Goal: Task Accomplishment & Management: Use online tool/utility

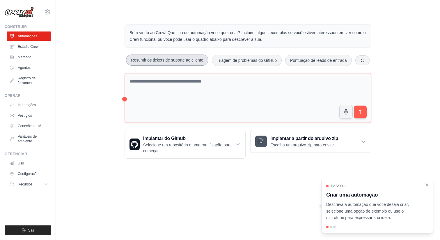
click at [165, 58] on font "Resumir os tickets de suporte ao cliente" at bounding box center [167, 60] width 72 height 5
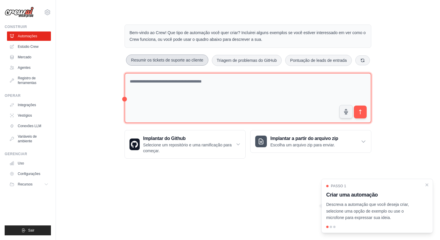
type textarea "**********"
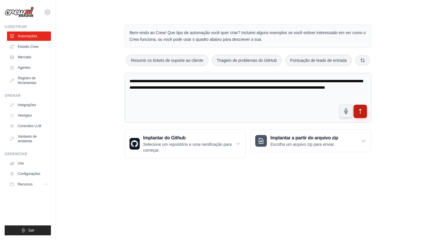
click at [360, 108] on icon "submit" at bounding box center [360, 111] width 6 height 6
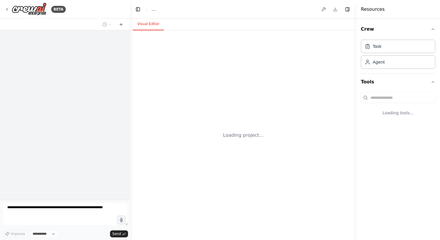
select select "****"
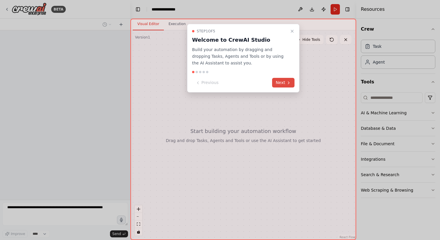
click at [282, 81] on button "Next" at bounding box center [283, 83] width 22 height 10
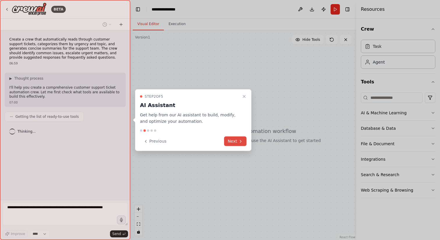
click at [236, 141] on button "Next" at bounding box center [235, 141] width 22 height 10
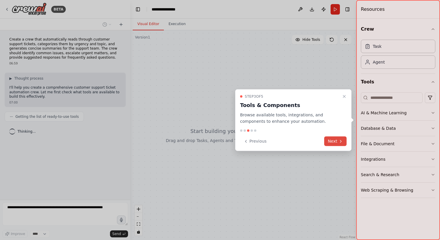
click at [338, 141] on button "Next" at bounding box center [335, 141] width 22 height 10
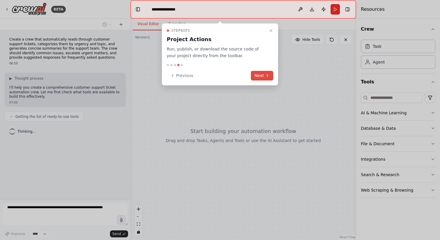
click at [262, 74] on button "Next" at bounding box center [262, 76] width 22 height 10
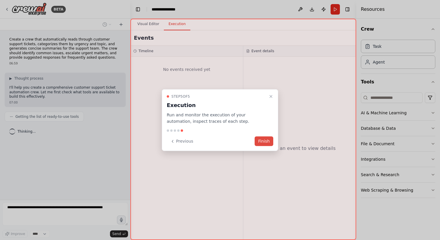
click at [260, 140] on button "Finish" at bounding box center [264, 141] width 19 height 10
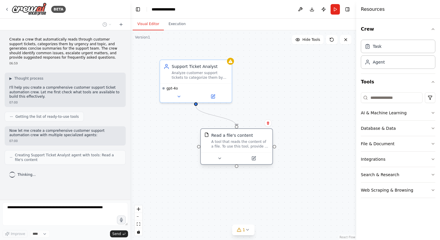
drag, startPoint x: 229, startPoint y: 144, endPoint x: 233, endPoint y: 144, distance: 3.8
click at [233, 144] on div "A tool that reads the content of a file. To use this tool, provide a 'file_path…" at bounding box center [240, 143] width 58 height 9
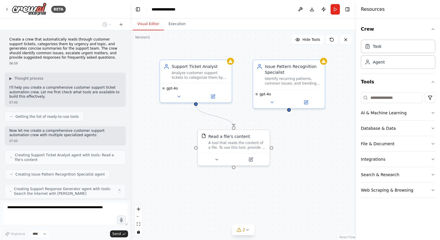
scroll to position [18, 0]
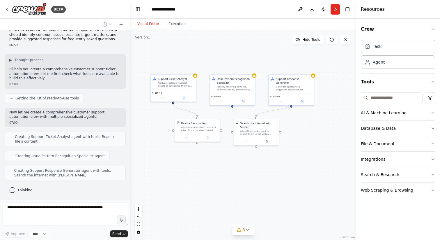
drag, startPoint x: 281, startPoint y: 57, endPoint x: 233, endPoint y: 49, distance: 48.4
click at [233, 49] on div ".deletable-edge-delete-btn { width: 20px; height: 20px; border: 0px solid #ffff…" at bounding box center [243, 134] width 226 height 209
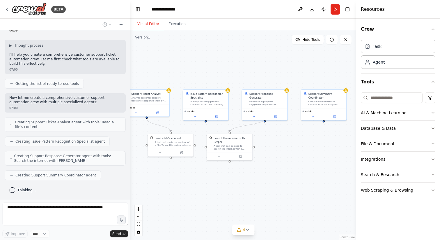
drag, startPoint x: 321, startPoint y: 142, endPoint x: 295, endPoint y: 156, distance: 30.2
click at [294, 156] on div ".deletable-edge-delete-btn { width: 20px; height: 20px; border: 0px solid #ffff…" at bounding box center [243, 134] width 226 height 209
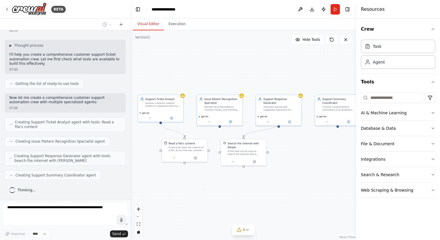
drag, startPoint x: 309, startPoint y: 155, endPoint x: 323, endPoint y: 160, distance: 15.5
click at [323, 160] on div ".deletable-edge-delete-btn { width: 20px; height: 20px; border: 0px solid #ffff…" at bounding box center [243, 134] width 226 height 209
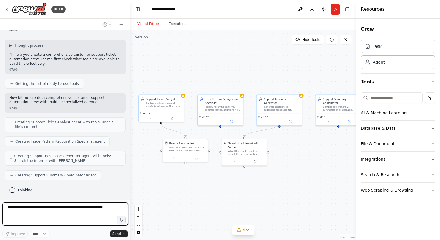
scroll to position [67, 0]
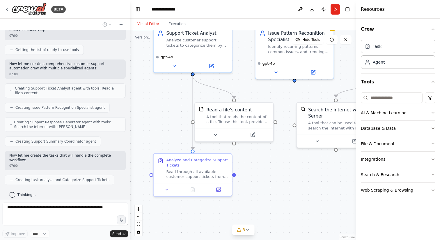
drag, startPoint x: 230, startPoint y: 180, endPoint x: 260, endPoint y: 177, distance: 30.4
click at [260, 177] on div ".deletable-edge-delete-btn { width: 20px; height: 20px; border: 0px solid #ffff…" at bounding box center [243, 134] width 226 height 209
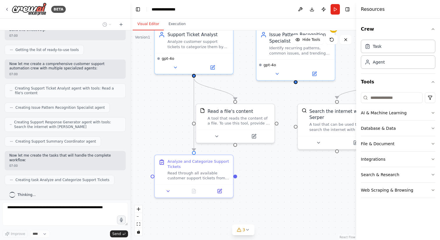
scroll to position [81, 0]
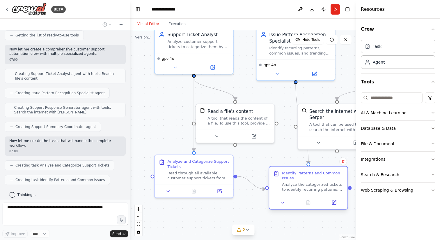
drag, startPoint x: 311, startPoint y: 168, endPoint x: 315, endPoint y: 183, distance: 15.5
click at [315, 183] on div "Identify Patterns and Common Issues Analyze the categorized tickets to identify…" at bounding box center [313, 181] width 62 height 22
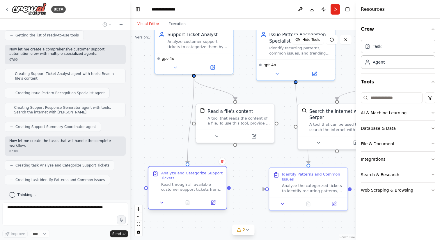
drag, startPoint x: 211, startPoint y: 168, endPoint x: 204, endPoint y: 178, distance: 12.4
click at [204, 178] on div "Analyze and Categorize Support Tickets Read through all available customer supp…" at bounding box center [192, 181] width 62 height 22
click at [157, 124] on div ".deletable-edge-delete-btn { width: 20px; height: 20px; border: 0px solid #ffff…" at bounding box center [243, 134] width 226 height 209
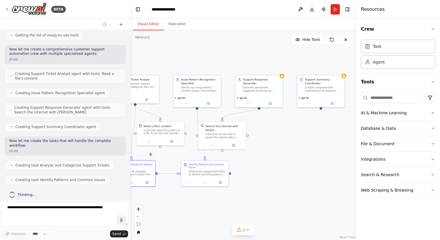
drag, startPoint x: 328, startPoint y: 109, endPoint x: 298, endPoint y: 125, distance: 34.1
click at [298, 125] on div ".deletable-edge-delete-btn { width: 20px; height: 20px; border: 0px solid #ffff…" at bounding box center [243, 134] width 226 height 209
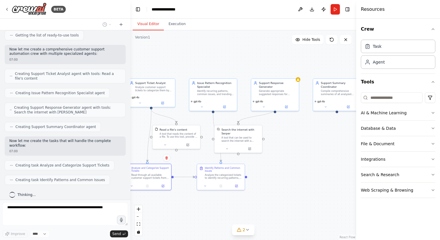
scroll to position [96, 0]
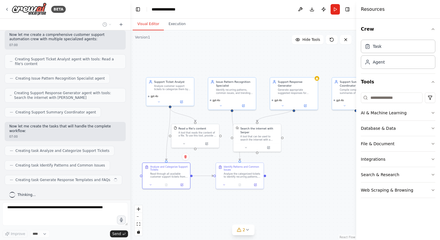
drag, startPoint x: 302, startPoint y: 130, endPoint x: 327, endPoint y: 129, distance: 25.1
click at [327, 129] on div ".deletable-edge-delete-btn { width: 20px; height: 20px; border: 0px solid #ffff…" at bounding box center [243, 134] width 226 height 209
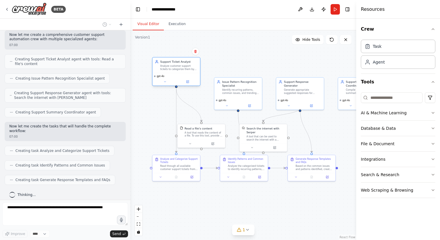
scroll to position [110, 0]
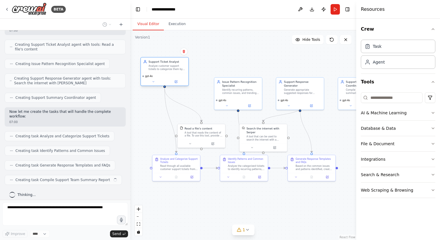
drag, startPoint x: 174, startPoint y: 87, endPoint x: 162, endPoint y: 66, distance: 24.3
click at [162, 66] on div "Analyze customer support tickets to categorize them by urgency (low, medium, hi…" at bounding box center [168, 67] width 38 height 6
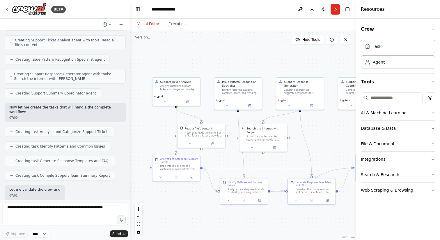
scroll to position [144, 0]
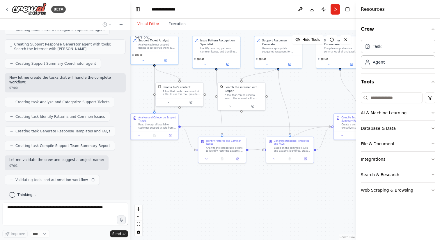
drag, startPoint x: 338, startPoint y: 144, endPoint x: 316, endPoint y: 102, distance: 46.7
click at [316, 102] on div ".deletable-edge-delete-btn { width: 20px; height: 20px; border: 0px solid #ffff…" at bounding box center [243, 134] width 226 height 209
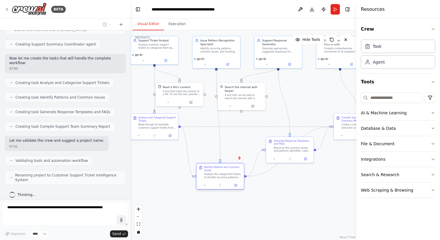
drag, startPoint x: 220, startPoint y: 146, endPoint x: 218, endPoint y: 175, distance: 29.5
click at [218, 175] on div "Analyze the categorized tickets to identify recurring patterns, common issues, …" at bounding box center [223, 175] width 38 height 6
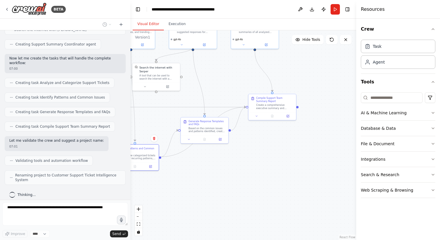
drag, startPoint x: 312, startPoint y: 187, endPoint x: 229, endPoint y: 173, distance: 84.9
click at [229, 173] on div ".deletable-edge-delete-btn { width: 20px; height: 20px; border: 0px solid #ffff…" at bounding box center [243, 134] width 226 height 209
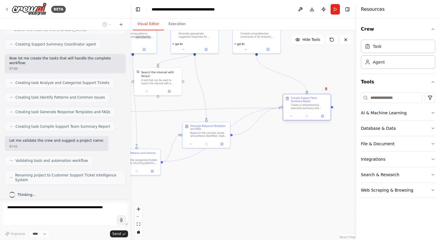
drag, startPoint x: 272, startPoint y: 111, endPoint x: 307, endPoint y: 106, distance: 35.3
click at [307, 106] on div "Create a comprehensive executive summary and actionable report for the support …" at bounding box center [310, 106] width 38 height 6
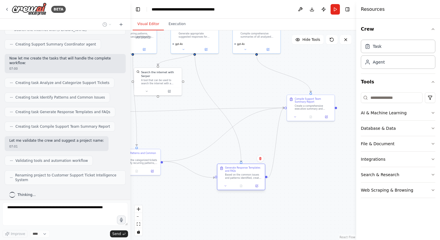
drag, startPoint x: 210, startPoint y: 131, endPoint x: 245, endPoint y: 174, distance: 55.8
click at [245, 174] on div "Based on the common issues and patterns identified, create suggested response t…" at bounding box center [244, 176] width 38 height 6
click at [325, 151] on div ".deletable-edge-delete-btn { width: 20px; height: 20px; border: 0px solid #ffff…" at bounding box center [243, 134] width 226 height 209
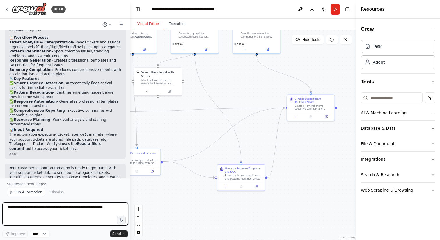
scroll to position [399, 0]
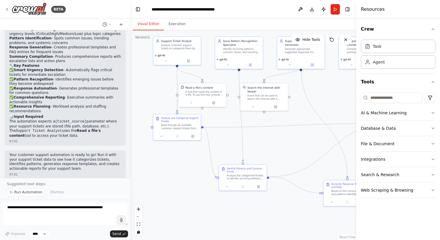
drag, startPoint x: 178, startPoint y: 119, endPoint x: 284, endPoint y: 136, distance: 106.9
click at [284, 135] on div ".deletable-edge-delete-btn { width: 20px; height: 20px; border: 0px solid #ffff…" at bounding box center [243, 134] width 226 height 209
click at [173, 46] on div "Analyze customer support tickets to categorize them by urgency (low, medium, hi…" at bounding box center [179, 46] width 38 height 6
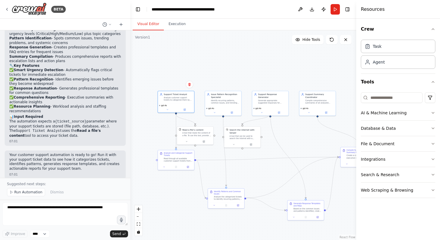
drag, startPoint x: 157, startPoint y: 78, endPoint x: 149, endPoint y: 121, distance: 44.5
click at [149, 121] on div ".deletable-edge-delete-btn { width: 20px; height: 20px; border: 0px solid #ffff…" at bounding box center [243, 134] width 226 height 209
click at [185, 109] on icon at bounding box center [184, 109] width 2 height 2
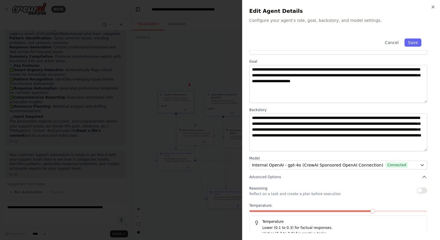
scroll to position [24, 0]
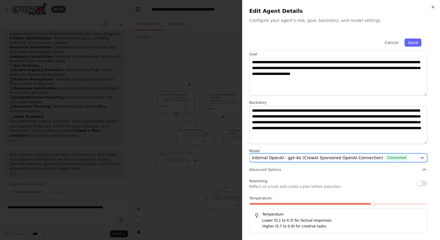
click at [410, 160] on div "Internal OpenAI - gpt-4o (CrewAI Sponsored OpenAI Connection) Connected" at bounding box center [335, 158] width 166 height 6
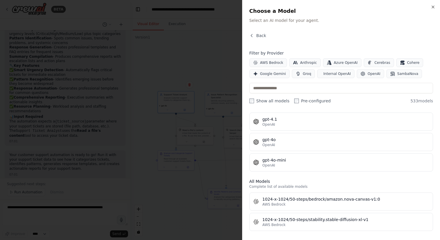
scroll to position [0, 0]
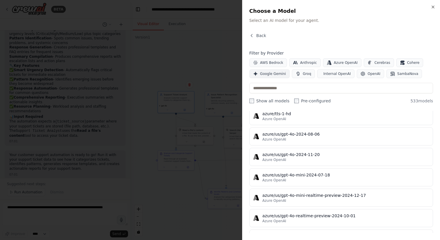
click at [259, 74] on button "Google Gemini" at bounding box center [269, 73] width 40 height 9
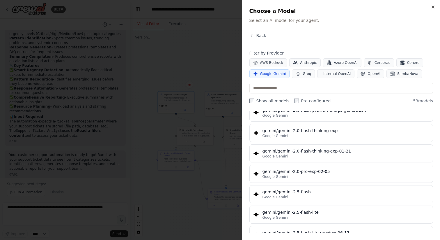
scroll to position [451, 0]
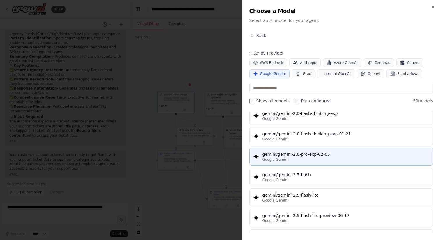
click at [313, 156] on div "gemini/gemini-2.0-pro-exp-02-05" at bounding box center [346, 154] width 167 height 6
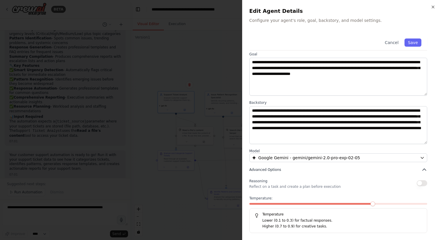
scroll to position [0, 0]
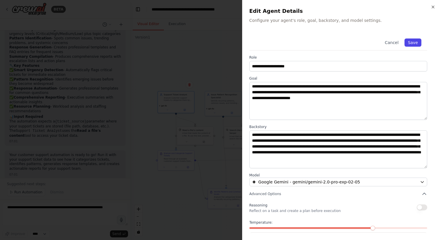
click at [412, 44] on button "Save" at bounding box center [413, 42] width 17 height 8
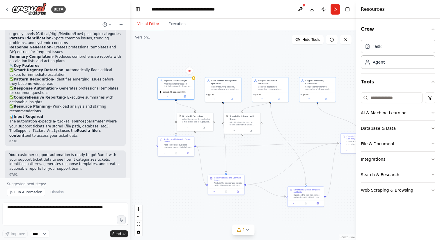
drag, startPoint x: 276, startPoint y: 74, endPoint x: 276, endPoint y: 63, distance: 11.1
click at [276, 63] on div ".deletable-edge-delete-btn { width: 20px; height: 20px; border: 0px solid #ffff…" at bounding box center [243, 134] width 226 height 209
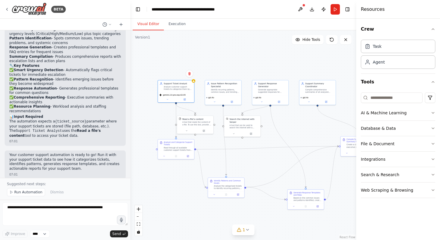
click at [290, 60] on div ".deletable-edge-delete-btn { width: 20px; height: 20px; border: 0px solid #ffff…" at bounding box center [243, 134] width 226 height 209
click at [413, 144] on button "File & Document" at bounding box center [398, 143] width 75 height 15
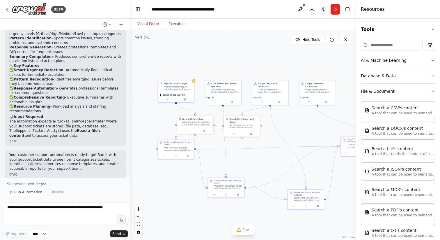
scroll to position [48, 0]
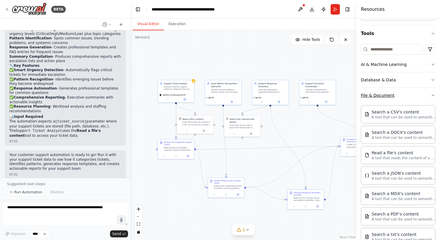
click at [402, 95] on button "File & Document" at bounding box center [398, 95] width 75 height 15
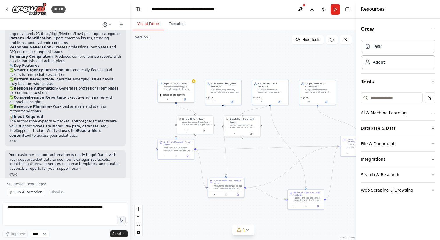
click at [390, 129] on button "Database & Data" at bounding box center [398, 128] width 75 height 15
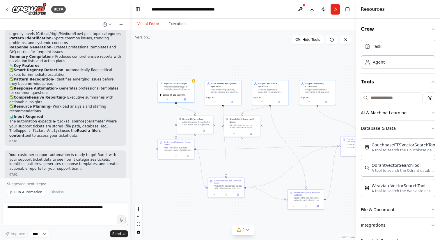
scroll to position [28, 0]
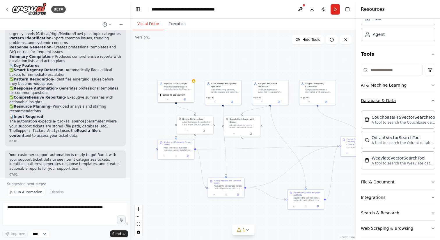
click at [394, 100] on button "Database & Data" at bounding box center [398, 100] width 75 height 15
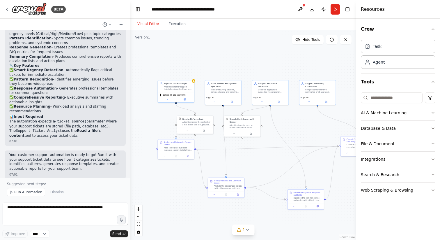
click at [395, 159] on button "Integrations" at bounding box center [398, 158] width 75 height 15
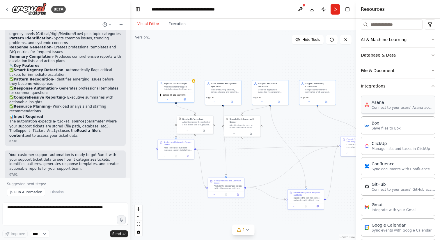
scroll to position [72, 0]
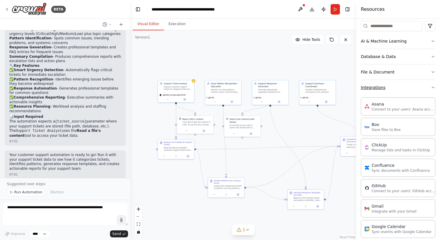
click at [384, 87] on button "Integrations" at bounding box center [398, 87] width 75 height 15
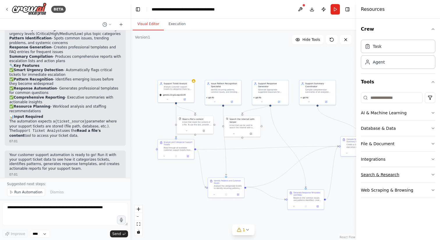
click at [383, 174] on button "Search & Research" at bounding box center [398, 174] width 75 height 15
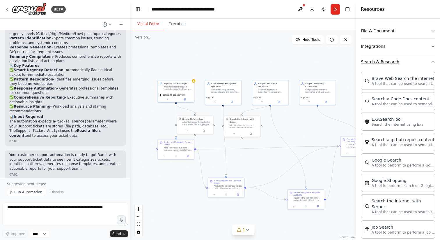
scroll to position [113, 0]
click at [382, 63] on button "Search & Research" at bounding box center [398, 61] width 75 height 15
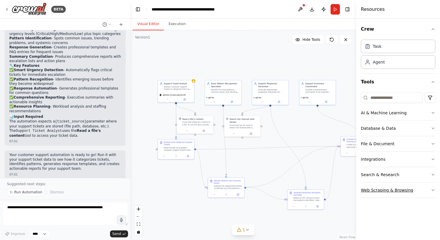
click at [381, 191] on button "Web Scraping & Browsing" at bounding box center [398, 189] width 75 height 15
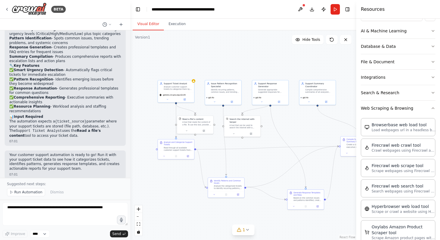
scroll to position [79, 0]
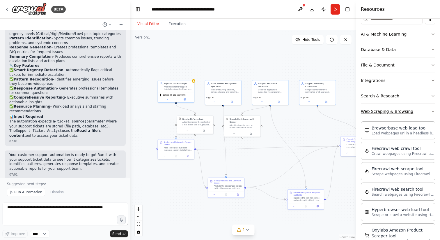
click at [386, 111] on button "Web Scraping & Browsing" at bounding box center [398, 111] width 75 height 15
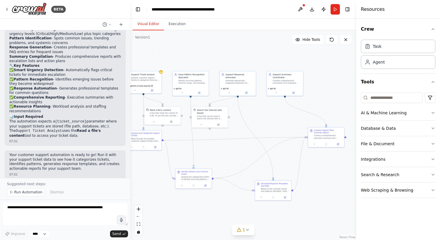
drag, startPoint x: 293, startPoint y: 63, endPoint x: 261, endPoint y: 55, distance: 33.7
click at [261, 55] on div ".deletable-edge-delete-btn { width: 20px; height: 20px; border: 0px solid #ffff…" at bounding box center [243, 134] width 226 height 209
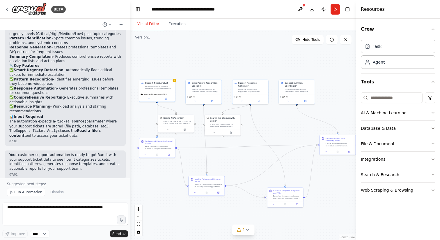
drag, startPoint x: 325, startPoint y: 76, endPoint x: 337, endPoint y: 84, distance: 14.7
click at [337, 84] on div ".deletable-edge-delete-btn { width: 20px; height: 20px; border: 0px solid #ffff…" at bounding box center [243, 134] width 226 height 209
click at [174, 27] on button "Execution" at bounding box center [177, 24] width 26 height 12
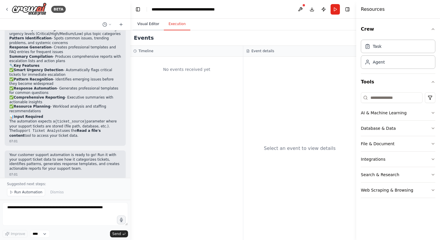
click at [145, 22] on button "Visual Editor" at bounding box center [148, 24] width 31 height 12
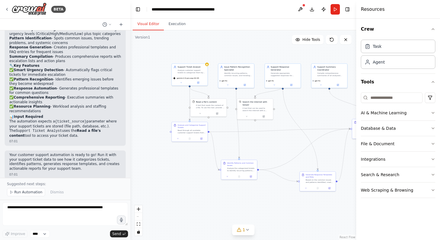
drag, startPoint x: 187, startPoint y: 59, endPoint x: 219, endPoint y: 43, distance: 36.5
click at [219, 43] on div ".deletable-edge-delete-btn { width: 20px; height: 20px; border: 0px solid #ffff…" at bounding box center [243, 134] width 226 height 209
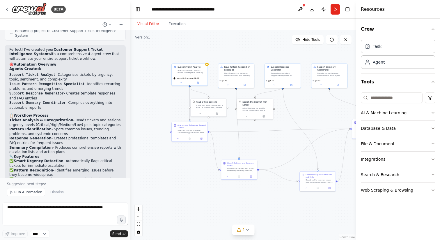
scroll to position [277, 0]
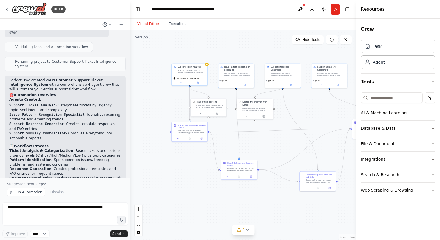
click at [0, 6] on button "Toggle Sidebar" at bounding box center [0, 120] width 5 height 240
click at [9, 6] on div "BETA" at bounding box center [35, 9] width 61 height 13
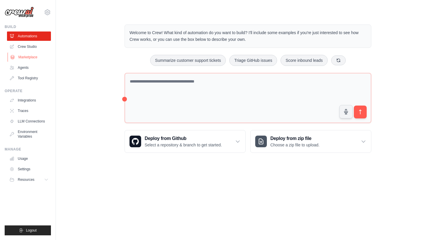
click at [26, 56] on link "Marketplace" at bounding box center [30, 56] width 44 height 9
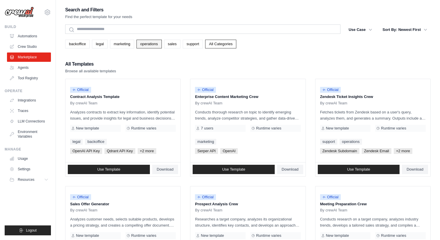
click at [149, 44] on link "operations" at bounding box center [149, 44] width 25 height 9
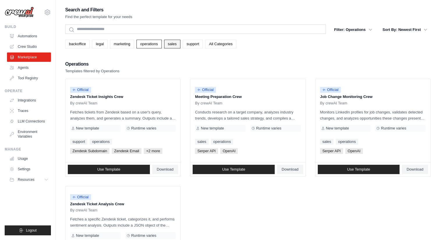
click at [174, 45] on link "sales" at bounding box center [172, 44] width 16 height 9
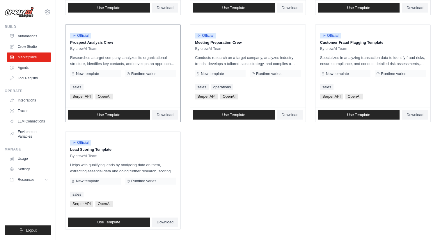
scroll to position [271, 0]
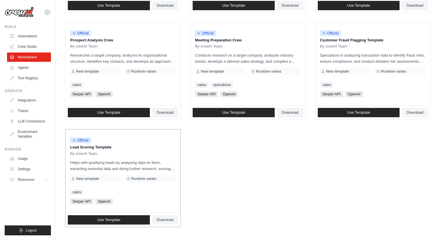
click at [91, 145] on p "Lead Scoring Template" at bounding box center [123, 147] width 106 height 6
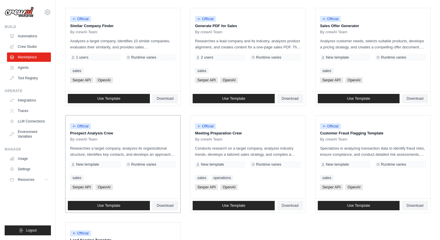
scroll to position [197, 0]
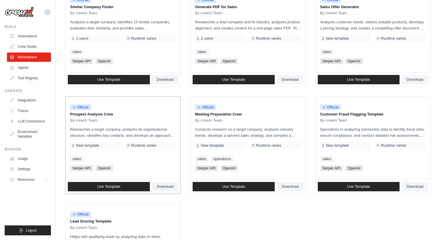
click at [90, 99] on div "Official Prospect Analysis Crew By crewAI Team Researches a target company, ana…" at bounding box center [122, 137] width 115 height 83
click at [90, 120] on span "By crewAI Team" at bounding box center [83, 120] width 27 height 5
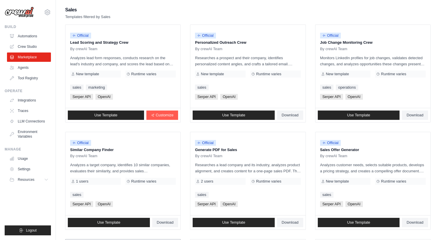
scroll to position [0, 0]
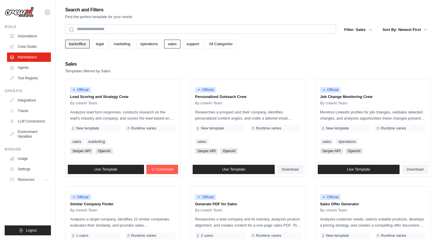
click at [80, 45] on link "backoffice" at bounding box center [77, 44] width 24 height 9
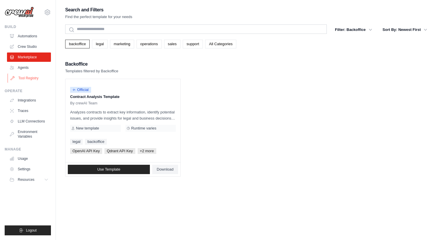
click at [26, 78] on link "Tool Registry" at bounding box center [30, 77] width 44 height 9
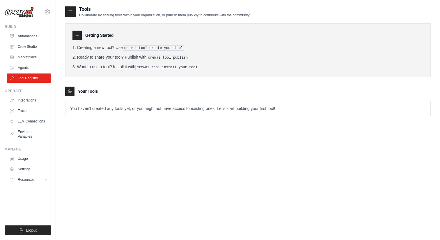
scroll to position [12, 0]
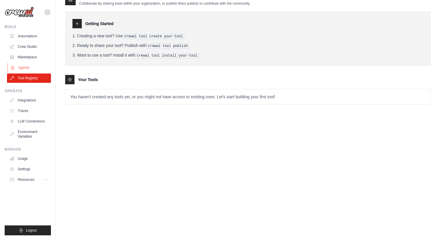
click at [24, 69] on link "Agents" at bounding box center [30, 67] width 44 height 9
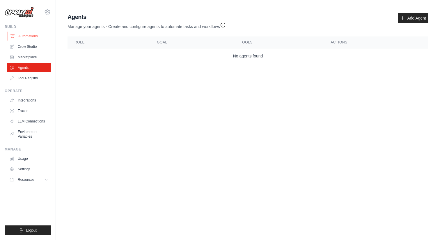
click at [24, 35] on link "Automations" at bounding box center [30, 35] width 44 height 9
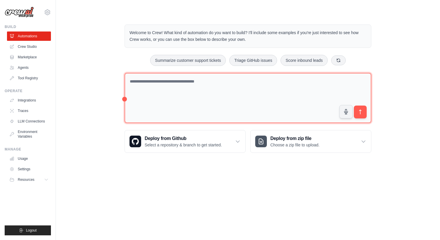
click at [195, 85] on textarea at bounding box center [248, 98] width 247 height 50
click at [211, 82] on textarea "**********" at bounding box center [248, 98] width 247 height 50
click at [213, 85] on textarea "**********" at bounding box center [248, 98] width 247 height 50
click at [258, 81] on textarea "**********" at bounding box center [248, 98] width 247 height 50
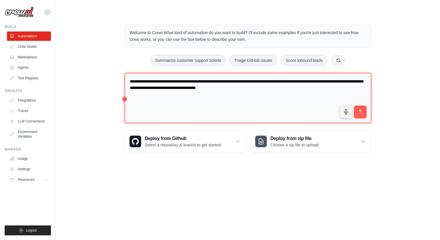
click at [292, 87] on textarea "**********" at bounding box center [248, 98] width 247 height 50
type textarea "**********"
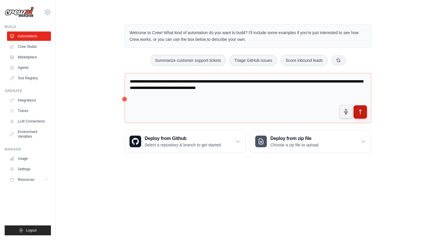
click at [360, 109] on icon "submit" at bounding box center [360, 112] width 6 height 6
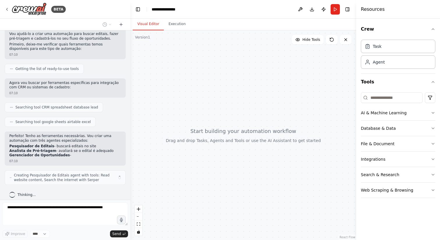
scroll to position [54, 0]
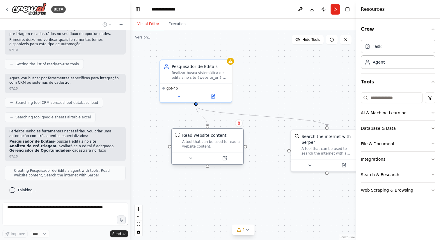
drag, startPoint x: 246, startPoint y: 140, endPoint x: 220, endPoint y: 140, distance: 26.2
click at [220, 140] on div "A tool that can be used to read a website content." at bounding box center [211, 143] width 58 height 9
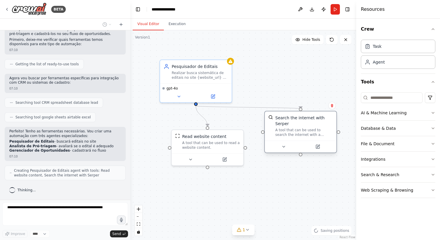
drag, startPoint x: 325, startPoint y: 143, endPoint x: 300, endPoint y: 128, distance: 29.7
click at [300, 128] on div "Search the internet with Serper A tool that can be used to search the internet …" at bounding box center [304, 126] width 58 height 22
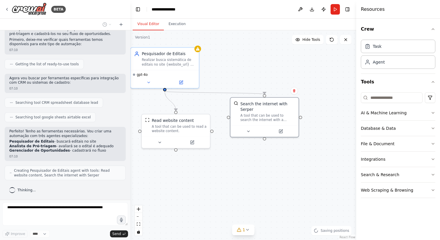
drag, startPoint x: 298, startPoint y: 81, endPoint x: 262, endPoint y: 66, distance: 39.0
click at [262, 66] on div ".deletable-edge-delete-btn { width: 20px; height: 20px; border: 0px solid #ffff…" at bounding box center [243, 134] width 226 height 209
click at [174, 59] on div "Realizar busca sistemática de editais no site {website_url} e extrair informaçõ…" at bounding box center [169, 61] width 54 height 9
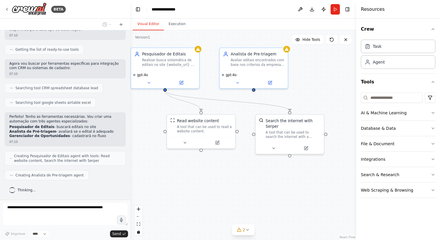
click at [311, 70] on div ".deletable-edge-delete-btn { width: 20px; height: 20px; border: 0px solid #ffff…" at bounding box center [243, 134] width 226 height 209
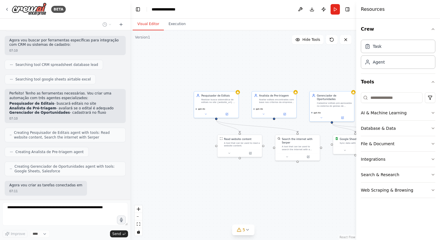
scroll to position [121, 0]
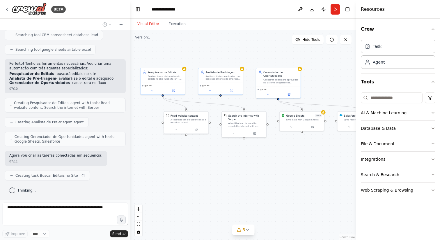
drag, startPoint x: 314, startPoint y: 179, endPoint x: 259, endPoint y: 158, distance: 58.8
click at [259, 158] on div ".deletable-edge-delete-btn { width: 20px; height: 20px; border: 0px solid #ffff…" at bounding box center [243, 134] width 226 height 209
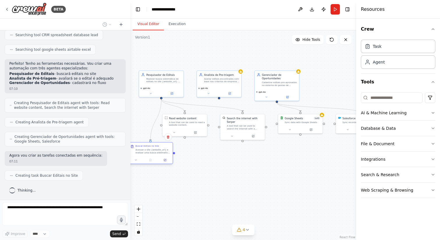
drag, startPoint x: 164, startPoint y: 151, endPoint x: 152, endPoint y: 153, distance: 12.3
click at [152, 153] on div "Acessar o site {website_url} e realizar uma busca sistematica por editais ativo…" at bounding box center [152, 151] width 35 height 6
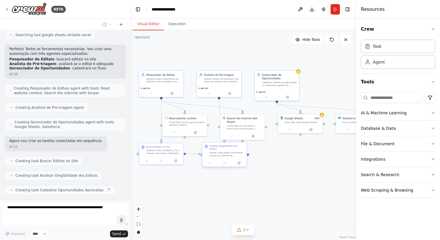
scroll to position [150, 0]
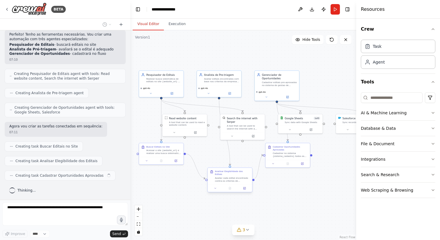
drag, startPoint x: 222, startPoint y: 150, endPoint x: 226, endPoint y: 177, distance: 27.1
click at [226, 177] on div "Avaliar cada edital encontrado contra os criterios de elegibilidade da empresa:…" at bounding box center [232, 179] width 35 height 6
drag, startPoint x: 286, startPoint y: 152, endPoint x: 312, endPoint y: 181, distance: 38.8
click at [312, 181] on div "Cadastrar no sistema {sistema_cadastro} todos os editais classificados como "Ad…" at bounding box center [308, 179] width 35 height 6
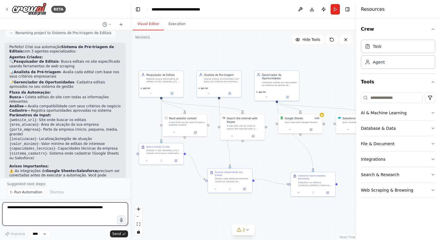
scroll to position [367, 0]
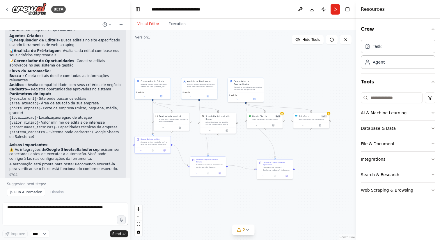
drag, startPoint x: 346, startPoint y: 146, endPoint x: 284, endPoint y: 134, distance: 63.8
click at [284, 134] on div ".deletable-edge-delete-btn { width: 20px; height: 20px; border: 0px solid #ffff…" at bounding box center [243, 134] width 226 height 209
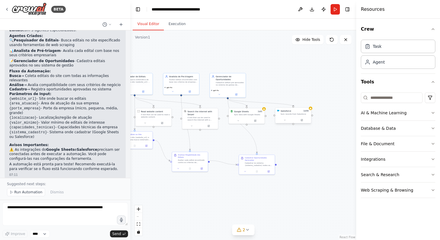
click at [291, 111] on div "Salesforce" at bounding box center [286, 110] width 10 height 3
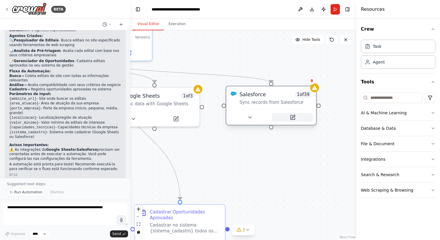
click at [291, 116] on icon at bounding box center [293, 117] width 4 height 4
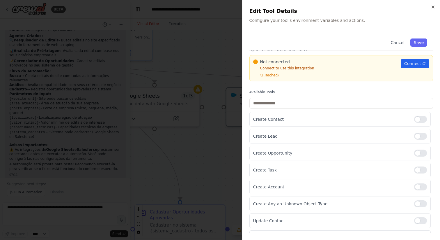
scroll to position [0, 0]
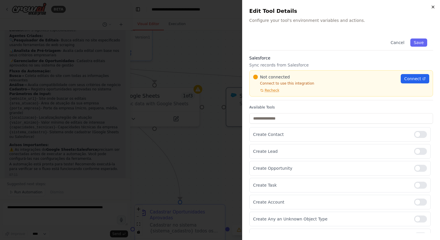
click at [432, 6] on icon "button" at bounding box center [433, 7] width 5 height 5
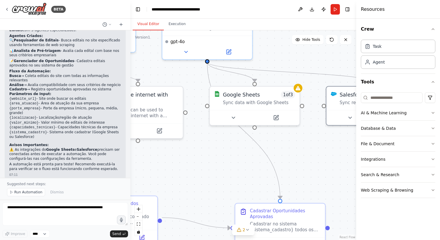
drag, startPoint x: 233, startPoint y: 146, endPoint x: 332, endPoint y: 144, distance: 99.9
click at [332, 144] on div ".deletable-edge-delete-btn { width: 20px; height: 20px; border: 0px solid #ffff…" at bounding box center [243, 134] width 226 height 209
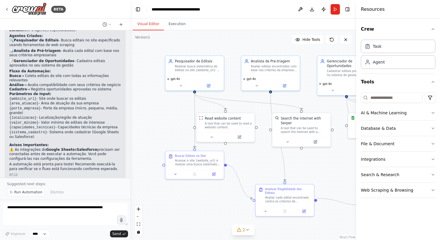
drag, startPoint x: 240, startPoint y: 151, endPoint x: 356, endPoint y: 165, distance: 117.3
click at [356, 165] on div "BETA Gostaria de um agente que busque em um site por editais e faça uma pré-tri…" at bounding box center [220, 120] width 440 height 240
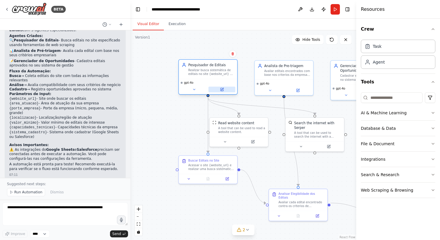
click at [222, 90] on icon at bounding box center [222, 89] width 3 height 3
click at [221, 89] on icon at bounding box center [222, 89] width 3 height 3
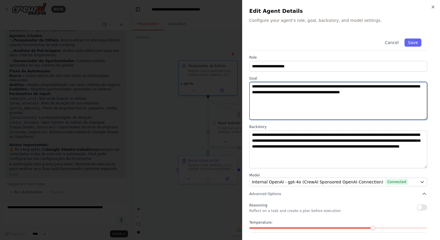
click at [340, 85] on textarea "**********" at bounding box center [338, 101] width 178 height 38
paste textarea "**********"
type textarea "**********"
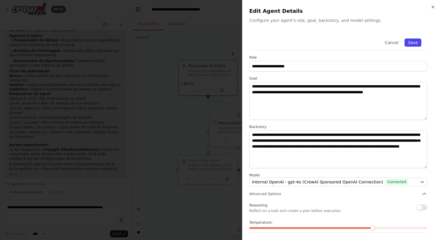
click at [416, 43] on button "Save" at bounding box center [413, 42] width 17 height 8
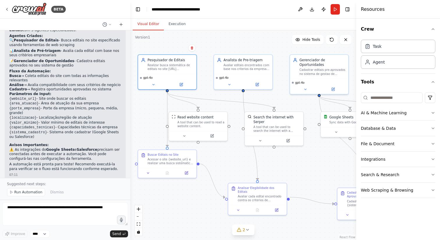
drag, startPoint x: 251, startPoint y: 83, endPoint x: 210, endPoint y: 78, distance: 41.3
click at [210, 79] on div ".deletable-edge-delete-btn { width: 20px; height: 20px; border: 0px solid #ffff…" at bounding box center [243, 134] width 226 height 209
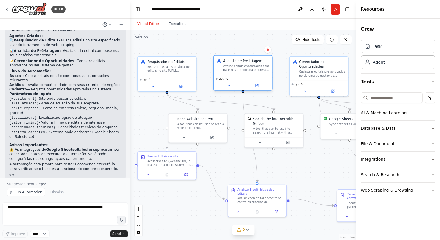
click at [240, 68] on div "Avaliar editais encontrados com base nos criterios da empresa: area de atuacao …" at bounding box center [246, 68] width 46 height 8
click at [197, 123] on div "A tool that can be used to read a website content." at bounding box center [200, 125] width 47 height 8
click at [210, 135] on button at bounding box center [214, 137] width 27 height 6
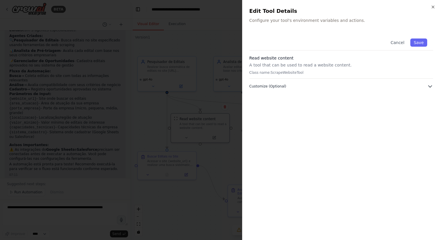
click at [431, 86] on icon "button" at bounding box center [430, 87] width 3 height 2
click at [431, 86] on icon "button" at bounding box center [430, 86] width 3 height 2
click at [433, 5] on icon "button" at bounding box center [433, 7] width 5 height 5
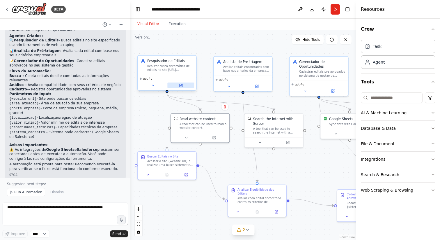
click at [181, 85] on icon at bounding box center [181, 85] width 2 height 2
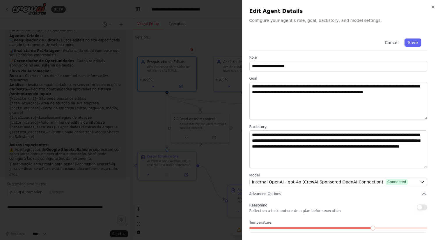
click at [434, 4] on div "**********" at bounding box center [341, 120] width 198 height 240
click at [395, 43] on button "Cancel" at bounding box center [391, 42] width 21 height 8
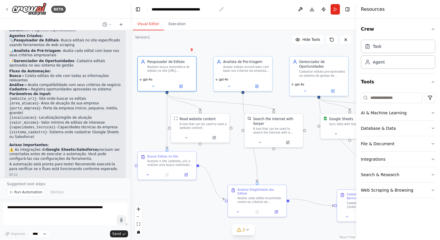
click at [221, 9] on icon "breadcrumb" at bounding box center [221, 9] width 5 height 5
click at [350, 9] on button "Toggle Right Sidebar" at bounding box center [348, 9] width 8 height 8
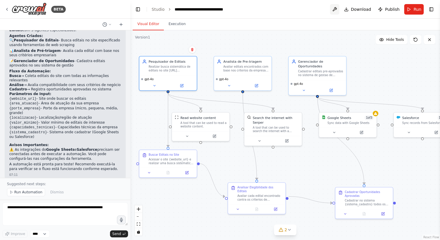
click at [335, 9] on button at bounding box center [334, 9] width 9 height 10
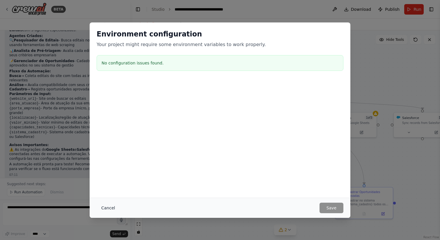
click at [106, 206] on button "Cancel" at bounding box center [108, 207] width 23 height 10
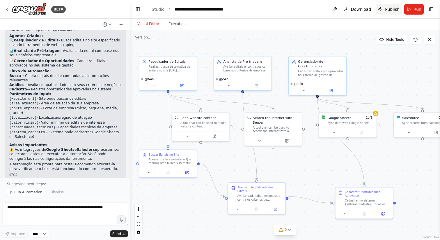
click at [387, 7] on span "Publish" at bounding box center [392, 9] width 15 height 6
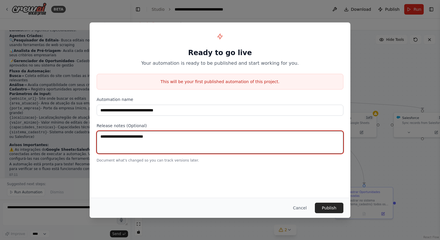
click at [140, 135] on textarea at bounding box center [220, 142] width 247 height 23
type textarea "***"
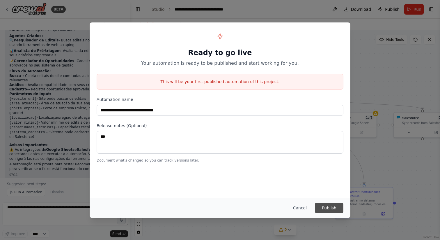
click at [331, 206] on button "Publish" at bounding box center [329, 207] width 29 height 10
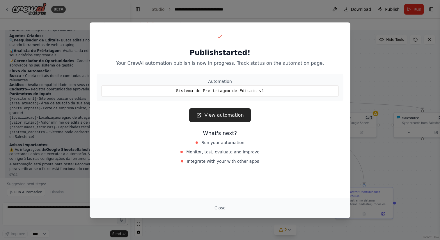
click at [384, 44] on div "Publish started! Your CrewAI automation publish is now in progress. Track statu…" at bounding box center [220, 120] width 440 height 240
click at [220, 206] on button "Close" at bounding box center [220, 207] width 20 height 10
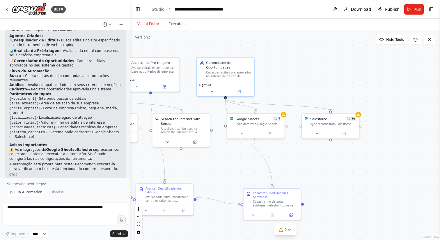
drag, startPoint x: 380, startPoint y: 93, endPoint x: 298, endPoint y: 95, distance: 82.4
click at [298, 95] on div ".deletable-edge-delete-btn { width: 20px; height: 20px; border: 0px solid #ffff…" at bounding box center [285, 134] width 310 height 209
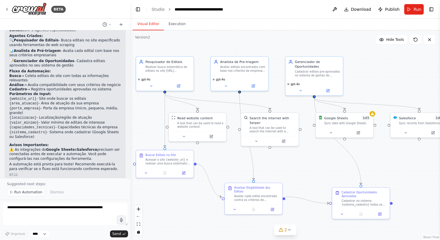
drag, startPoint x: 311, startPoint y: 75, endPoint x: 388, endPoint y: 73, distance: 77.5
click at [388, 73] on div ".deletable-edge-delete-btn { width: 20px; height: 20px; border: 0px solid #ffff…" at bounding box center [285, 134] width 310 height 209
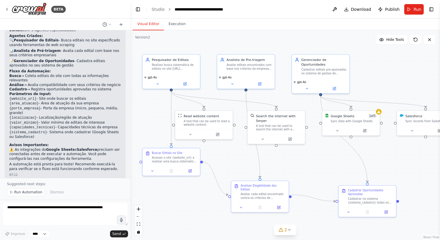
drag, startPoint x: 397, startPoint y: 150, endPoint x: 406, endPoint y: 148, distance: 8.6
click at [406, 148] on div ".deletable-edge-delete-btn { width: 20px; height: 20px; border: 0px solid #ffff…" at bounding box center [285, 134] width 310 height 209
click at [45, 234] on select "****" at bounding box center [40, 234] width 20 height 8
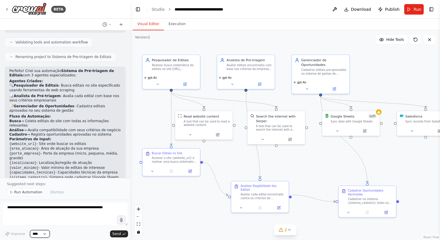
scroll to position [312, 0]
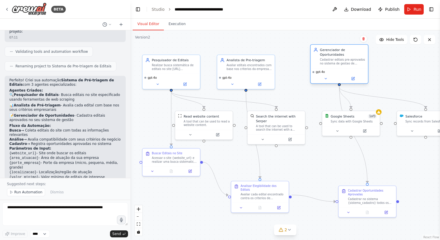
drag, startPoint x: 311, startPoint y: 61, endPoint x: 331, endPoint y: 52, distance: 21.5
click at [331, 52] on div "Gerenciador de Oportunidades" at bounding box center [342, 51] width 45 height 9
click at [398, 64] on div ".deletable-edge-delete-btn { width: 20px; height: 20px; border: 0px solid #ffff…" at bounding box center [285, 134] width 310 height 209
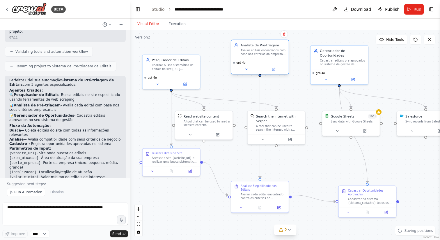
drag, startPoint x: 231, startPoint y: 61, endPoint x: 243, endPoint y: 47, distance: 18.3
click at [244, 47] on div "Analista de Pre-triagem Avaliar editais encontrados com base nos criterios da e…" at bounding box center [263, 49] width 45 height 13
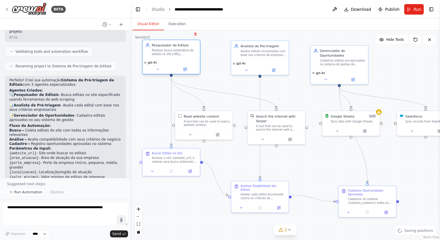
drag, startPoint x: 175, startPoint y: 67, endPoint x: 174, endPoint y: 54, distance: 12.8
click at [174, 54] on div "Realizar busca sistemática de editais no site https://prosas.com.br/editais e e…" at bounding box center [174, 52] width 45 height 8
click at [407, 80] on div ".deletable-edge-delete-btn { width: 20px; height: 20px; border: 0px solid #ffff…" at bounding box center [285, 134] width 310 height 209
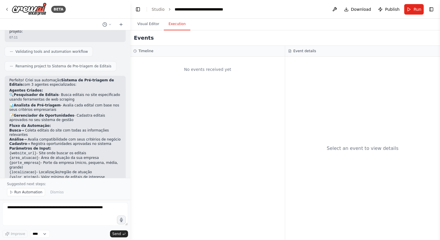
click at [178, 22] on button "Execution" at bounding box center [177, 24] width 26 height 12
click at [147, 23] on button "Visual Editor" at bounding box center [148, 24] width 31 height 12
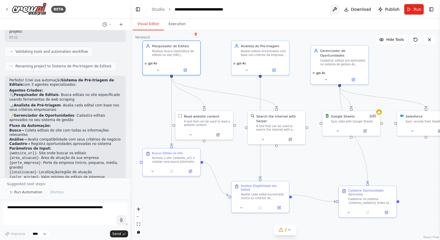
click at [338, 10] on button at bounding box center [334, 9] width 9 height 10
click at [138, 8] on button "Toggle Left Sidebar" at bounding box center [138, 9] width 8 height 8
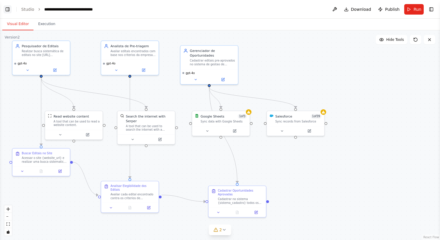
click at [7, 11] on button "Toggle Left Sidebar" at bounding box center [7, 9] width 8 height 8
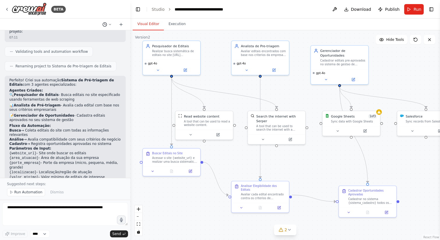
click at [109, 24] on icon at bounding box center [110, 24] width 2 height 1
click at [122, 25] on div at bounding box center [65, 120] width 130 height 240
click at [122, 25] on icon at bounding box center [121, 24] width 5 height 5
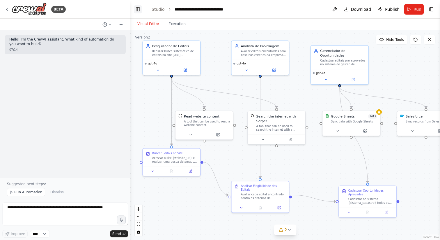
click at [139, 9] on button "Toggle Left Sidebar" at bounding box center [138, 9] width 8 height 8
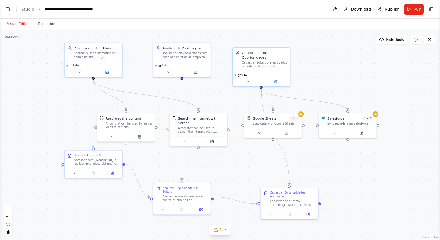
drag, startPoint x: 318, startPoint y: 91, endPoint x: 371, endPoint y: 94, distance: 52.5
click at [371, 94] on div ".deletable-edge-delete-btn { width: 20px; height: 20px; border: 0px solid #ffff…" at bounding box center [220, 134] width 440 height 209
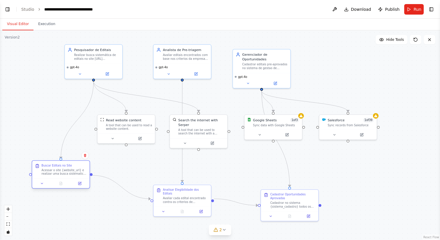
drag, startPoint x: 88, startPoint y: 160, endPoint x: 52, endPoint y: 168, distance: 37.0
click at [52, 168] on div "Acessar o site {website_url} e realizar uma busca sistematica por editais ativo…" at bounding box center [64, 172] width 45 height 8
drag, startPoint x: 122, startPoint y: 129, endPoint x: 110, endPoint y: 133, distance: 12.1
click at [110, 133] on div "A tool that can be used to read a website content." at bounding box center [120, 131] width 46 height 8
click at [89, 58] on div "Realizar busca sistemática de editais no site https://prosas.com.br/editais e e…" at bounding box center [96, 56] width 45 height 8
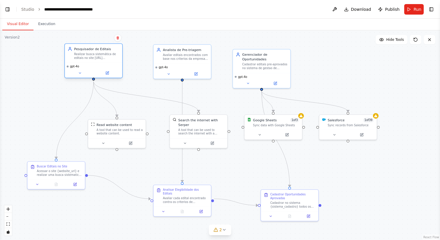
click at [89, 58] on div "Realizar busca sistemática de editais no site https://prosas.com.br/editais e e…" at bounding box center [96, 56] width 45 height 8
click at [108, 75] on icon at bounding box center [107, 73] width 4 height 4
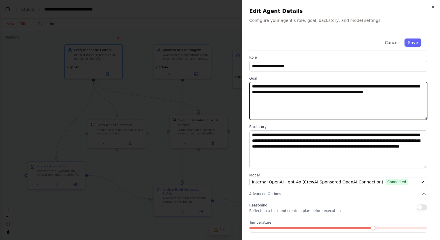
click at [336, 86] on textarea "**********" at bounding box center [338, 101] width 178 height 38
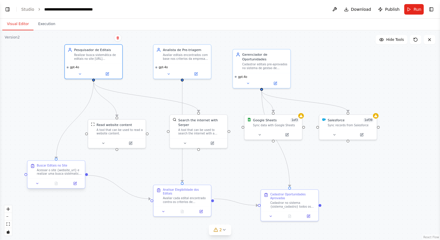
click at [69, 170] on div "Acessar o site {website_url} e realizar uma busca sistematica por editais ativo…" at bounding box center [59, 172] width 45 height 8
click at [75, 185] on icon at bounding box center [75, 183] width 3 height 3
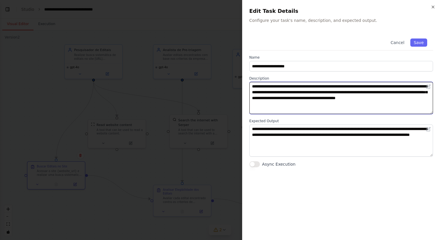
click at [278, 86] on textarea "**********" at bounding box center [341, 98] width 184 height 32
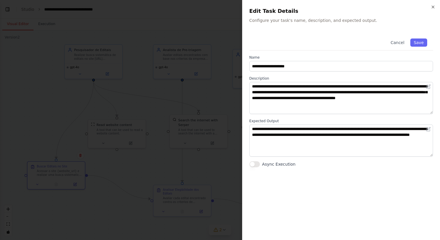
click at [431, 7] on h2 "Edit Task Details" at bounding box center [341, 11] width 184 height 8
click at [435, 7] on icon "button" at bounding box center [433, 7] width 5 height 5
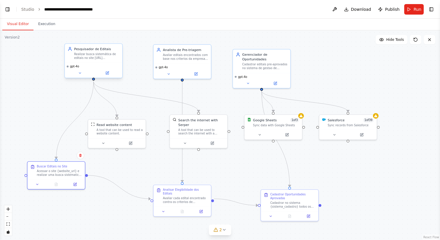
click at [109, 77] on div "gpt-4o" at bounding box center [93, 69] width 57 height 15
click at [109, 74] on icon at bounding box center [107, 73] width 4 height 4
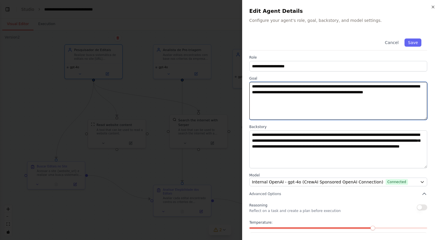
click at [335, 84] on textarea "**********" at bounding box center [338, 101] width 178 height 38
paste textarea "**********"
type textarea "**********"
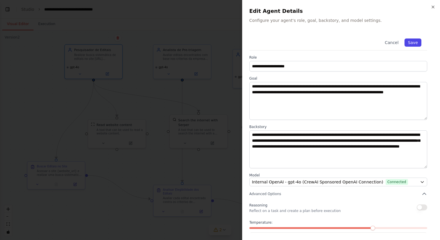
click at [415, 41] on button "Save" at bounding box center [413, 42] width 17 height 8
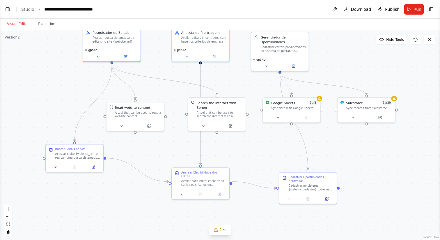
drag, startPoint x: 239, startPoint y: 161, endPoint x: 257, endPoint y: 143, distance: 25.9
click at [257, 143] on div ".deletable-edge-delete-btn { width: 20px; height: 20px; border: 0px solid #ffff…" at bounding box center [220, 134] width 440 height 209
click at [370, 109] on div "Salesforce 1 of 39 Sync records from Salesforce" at bounding box center [366, 102] width 57 height 15
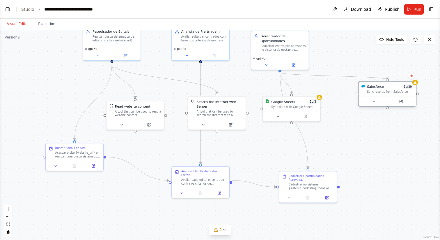
drag, startPoint x: 359, startPoint y: 109, endPoint x: 380, endPoint y: 92, distance: 26.5
click at [380, 92] on div "Salesforce 1 of 39 Sync records from Salesforce" at bounding box center [387, 93] width 59 height 25
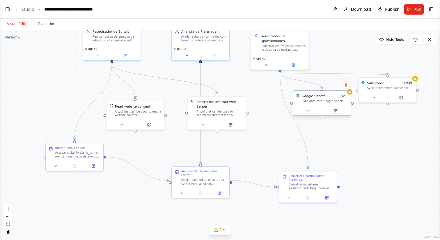
drag, startPoint x: 289, startPoint y: 107, endPoint x: 318, endPoint y: 103, distance: 29.0
click at [318, 103] on div "Google Sheets 1 of 3 Sync data with Google Sheets" at bounding box center [321, 98] width 57 height 15
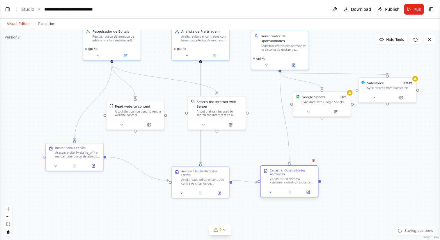
drag, startPoint x: 305, startPoint y: 184, endPoint x: 283, endPoint y: 179, distance: 23.2
click at [283, 179] on div "Cadastrar no sistema {sistema_cadastro} todos os editais classificados como "Ad…" at bounding box center [292, 181] width 45 height 8
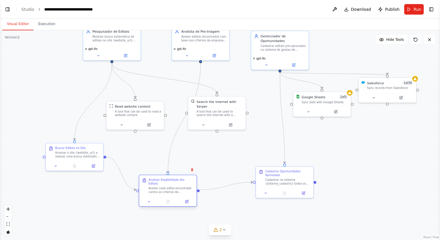
drag, startPoint x: 197, startPoint y: 179, endPoint x: 163, endPoint y: 191, distance: 36.2
click at [163, 191] on div "Analisar Elegibilidade dos Editais Avaliar cada edital encontrado contra os cri…" at bounding box center [167, 186] width 57 height 22
click at [337, 111] on icon at bounding box center [335, 110] width 3 height 3
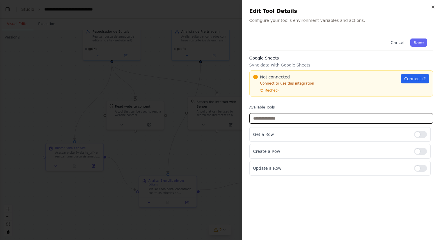
click at [344, 116] on input "text" at bounding box center [341, 118] width 184 height 10
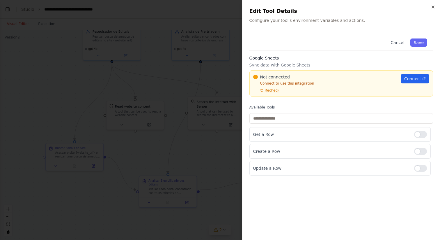
click at [346, 105] on div "Cancel Save Google Sheets Sync data with Google Sheets Not connected Connect to…" at bounding box center [341, 104] width 184 height 143
click at [417, 79] on span "Connect" at bounding box center [412, 79] width 17 height 6
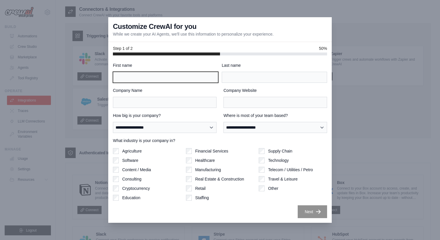
click at [165, 77] on input "First name" at bounding box center [165, 77] width 105 height 11
type input "*****"
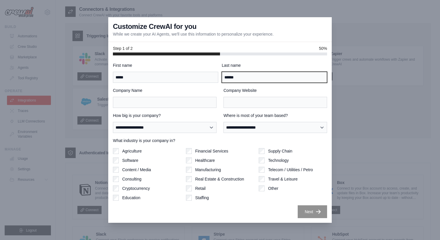
type input "******"
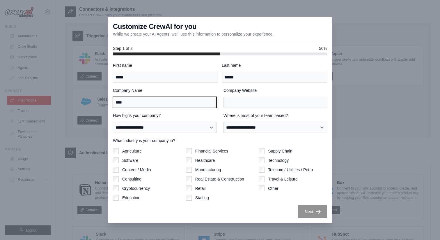
type input "****"
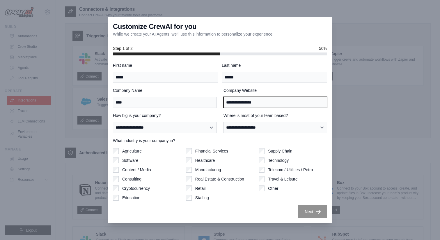
type input "**********"
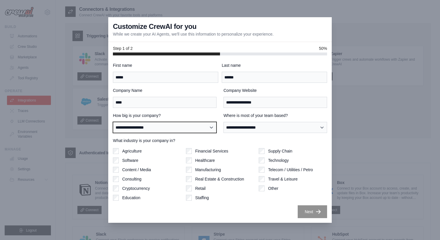
click at [160, 131] on select "**********" at bounding box center [165, 127] width 104 height 11
select select "**********"
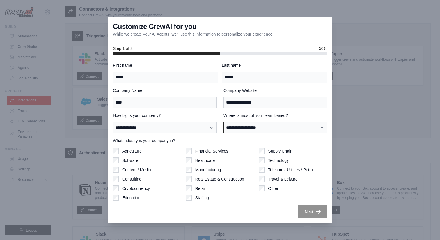
click at [258, 126] on select "**********" at bounding box center [276, 127] width 104 height 11
select select "**********"
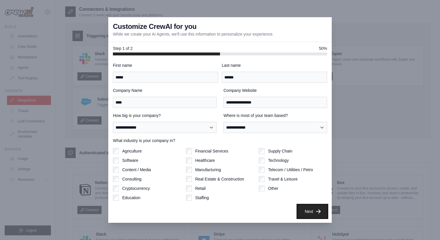
click at [318, 210] on icon "button" at bounding box center [319, 211] width 6 height 6
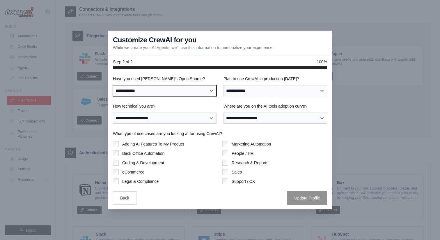
click at [195, 91] on select "**********" at bounding box center [165, 90] width 104 height 11
select select "**********"
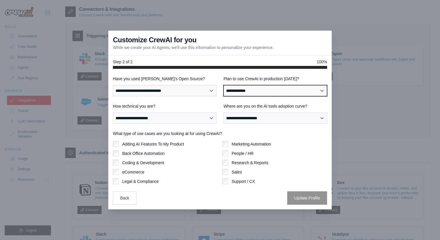
click at [280, 90] on select "**********" at bounding box center [276, 90] width 104 height 11
select select "****"
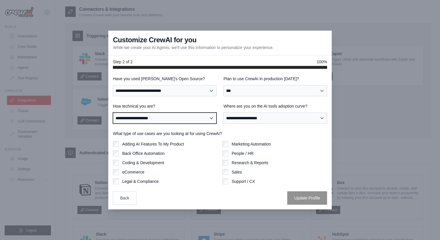
click at [174, 119] on select "**********" at bounding box center [165, 117] width 104 height 11
select select "**********"
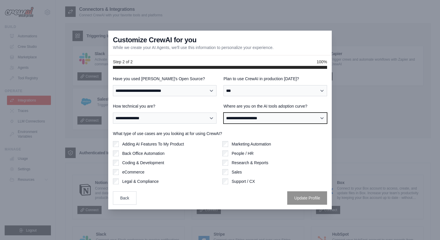
click at [252, 117] on select "**********" at bounding box center [276, 117] width 104 height 11
select select "**********"
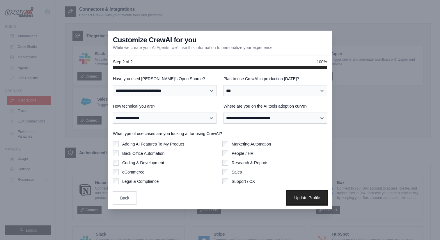
click at [303, 197] on button "Update Profile" at bounding box center [307, 197] width 40 height 13
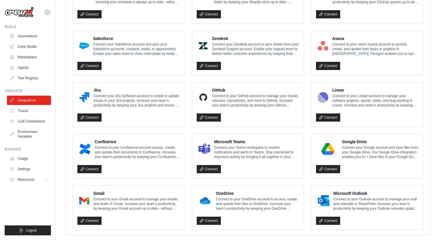
scroll to position [283, 0]
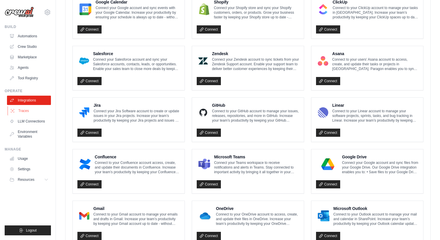
click at [21, 109] on link "Traces" at bounding box center [30, 110] width 44 height 9
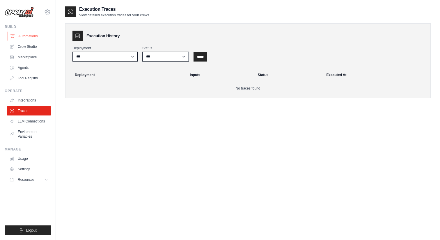
click at [28, 37] on link "Automations" at bounding box center [30, 35] width 44 height 9
